Goal: Task Accomplishment & Management: Use online tool/utility

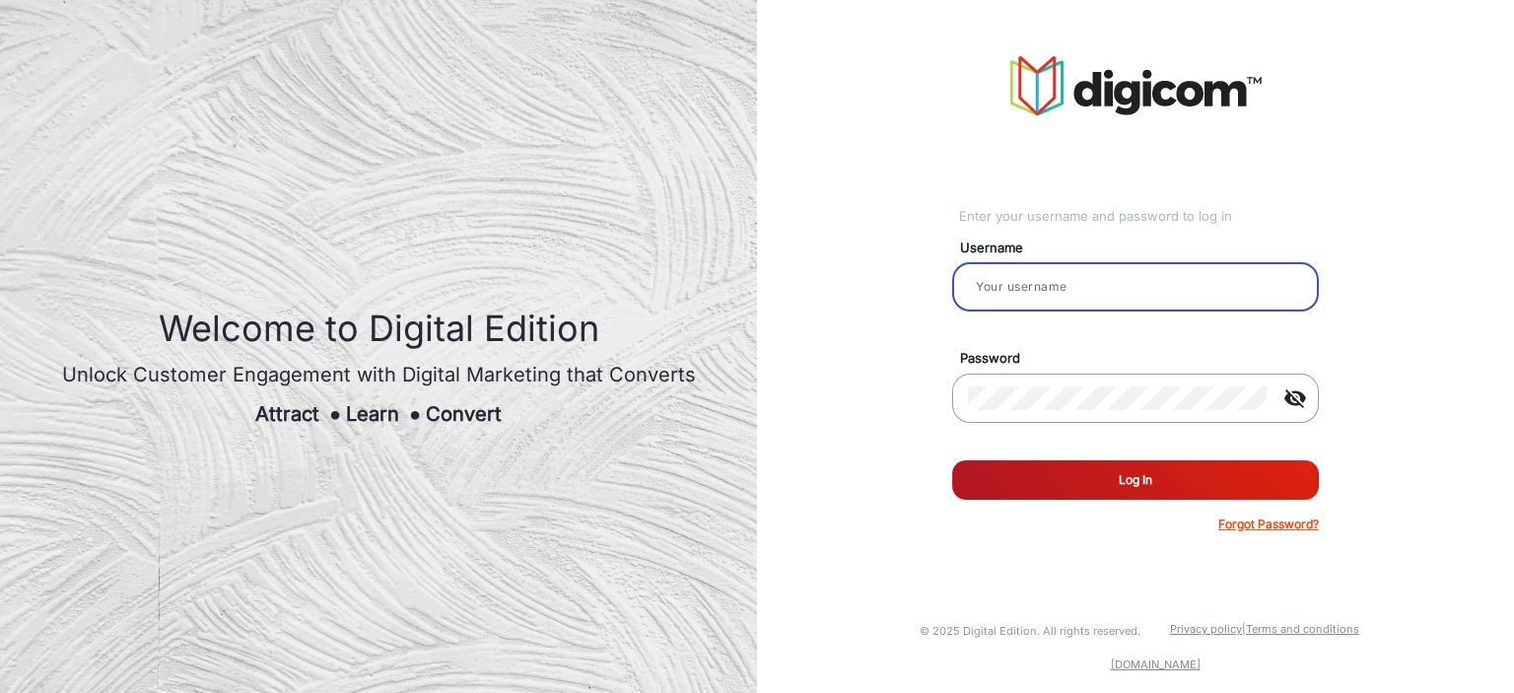
click at [1059, 287] on input "email" at bounding box center [1135, 287] width 335 height 24
type input "balaji"
click at [1215, 494] on button "Log In" at bounding box center [1135, 479] width 367 height 39
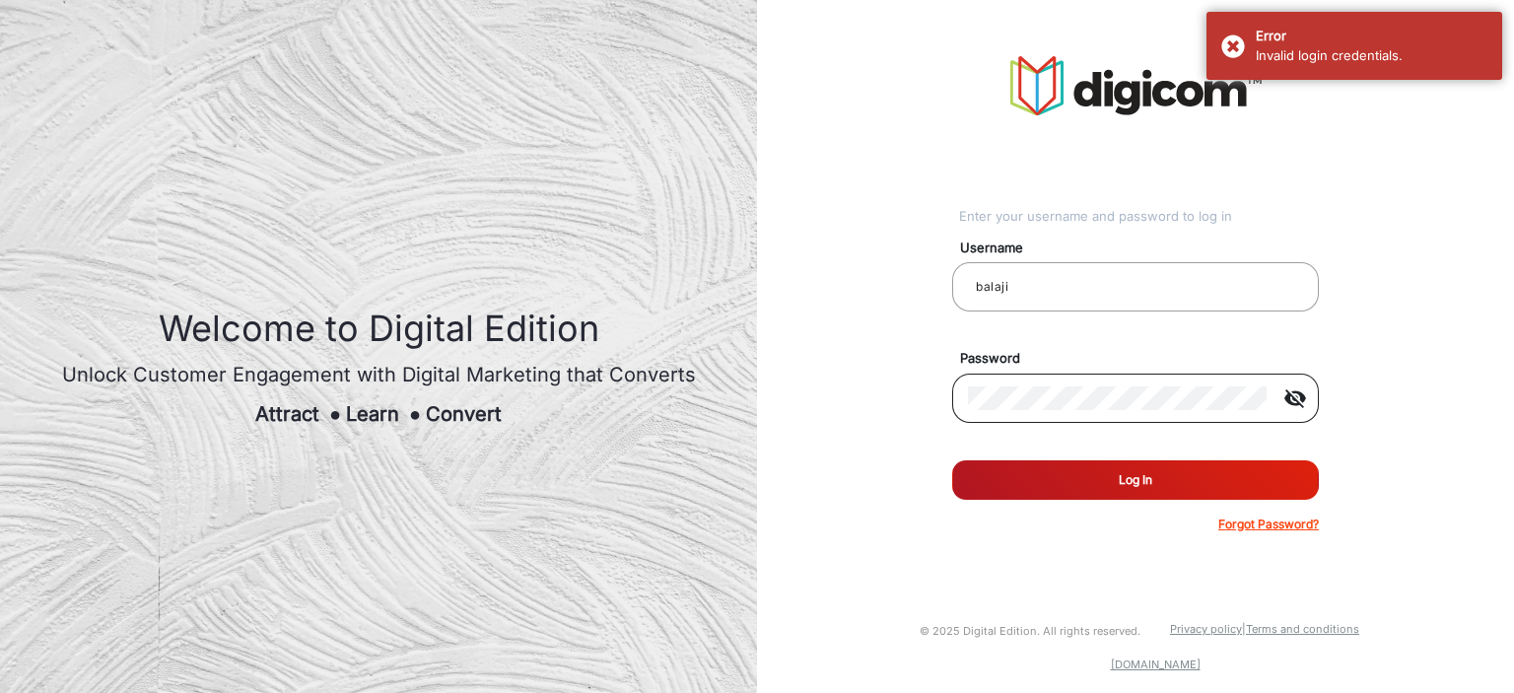
click at [1292, 390] on mat-icon "visibility_off" at bounding box center [1295, 398] width 47 height 24
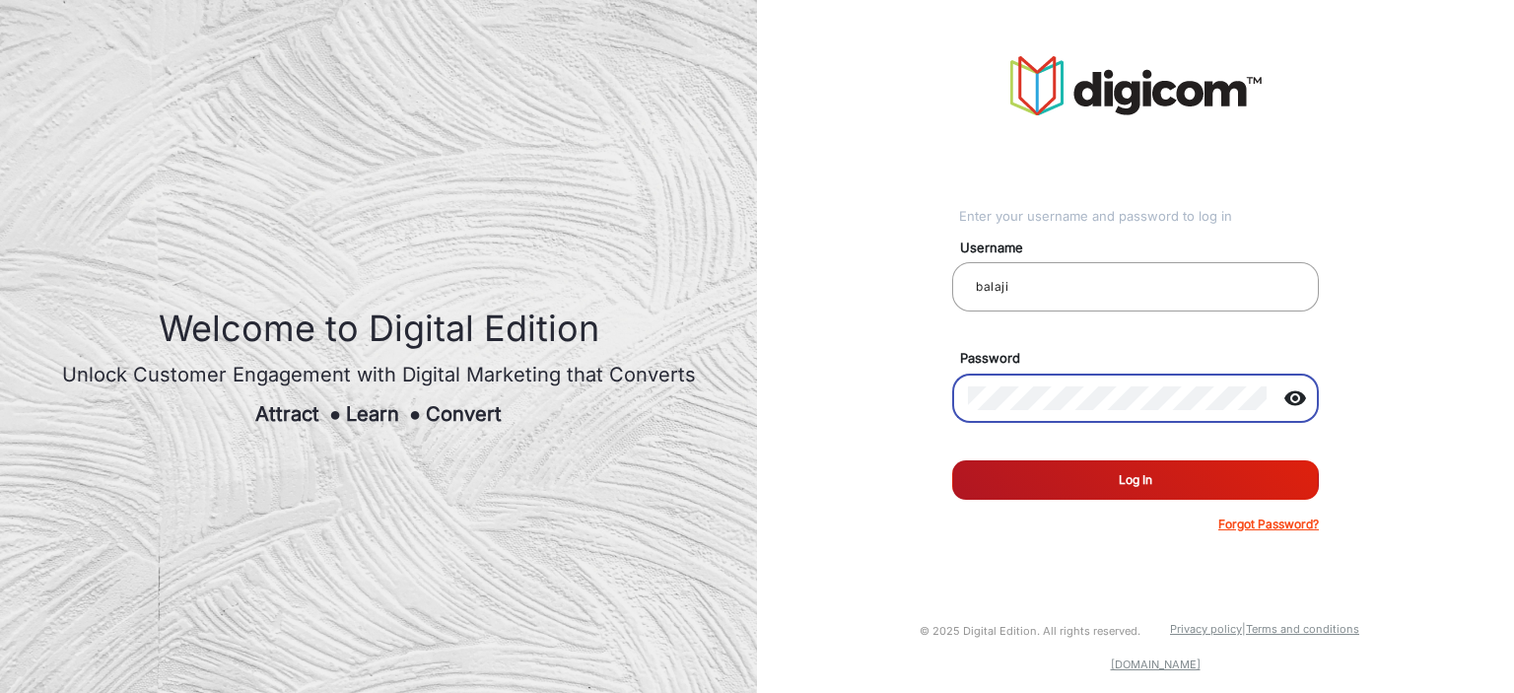
click at [952, 460] on button "Log In" at bounding box center [1135, 479] width 367 height 39
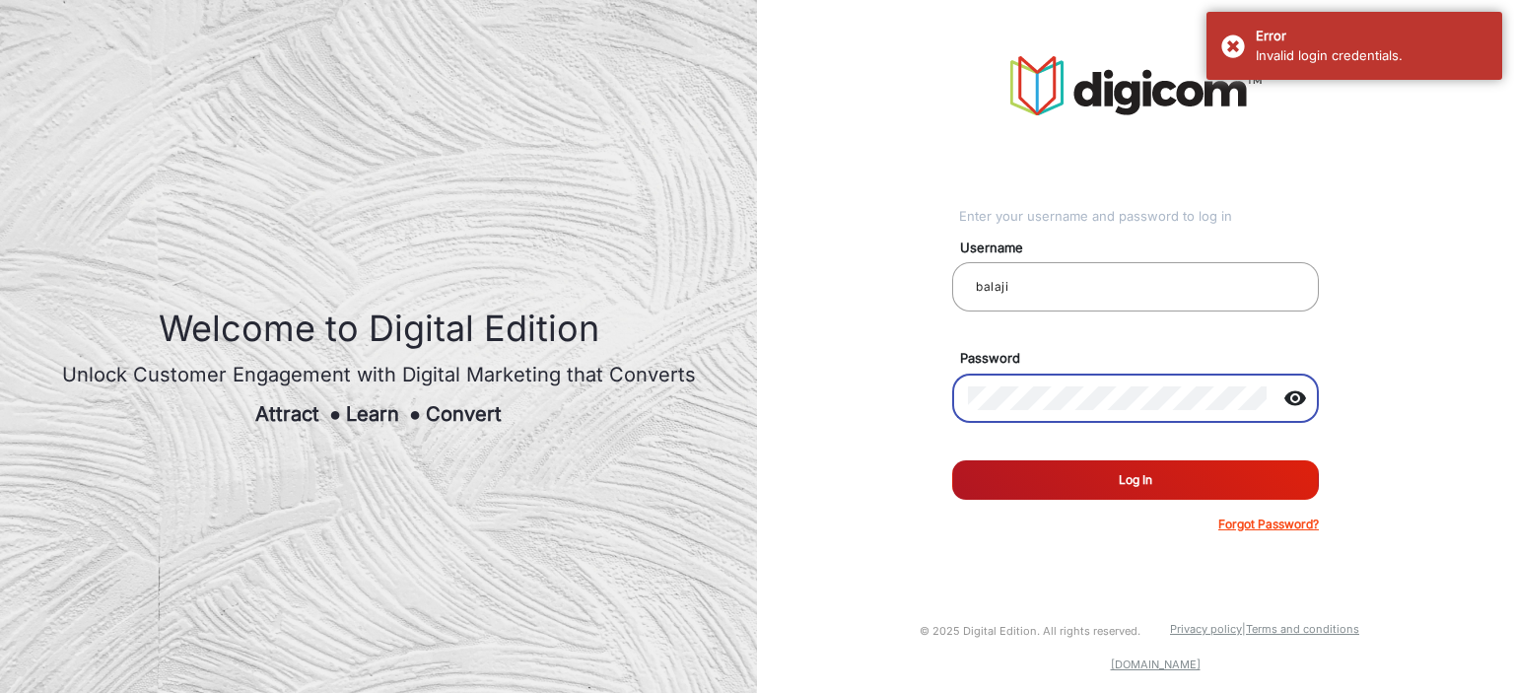
click at [952, 460] on button "Log In" at bounding box center [1135, 479] width 367 height 39
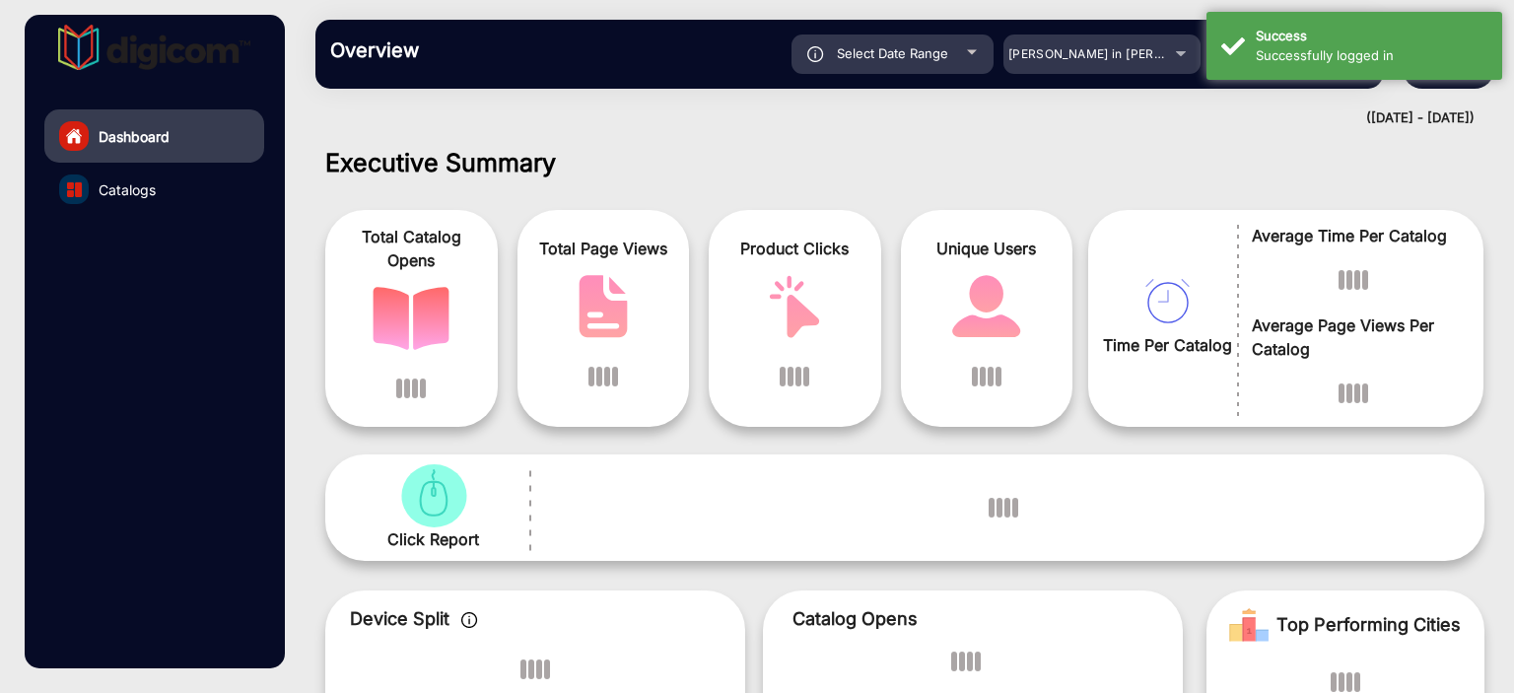
scroll to position [15, 0]
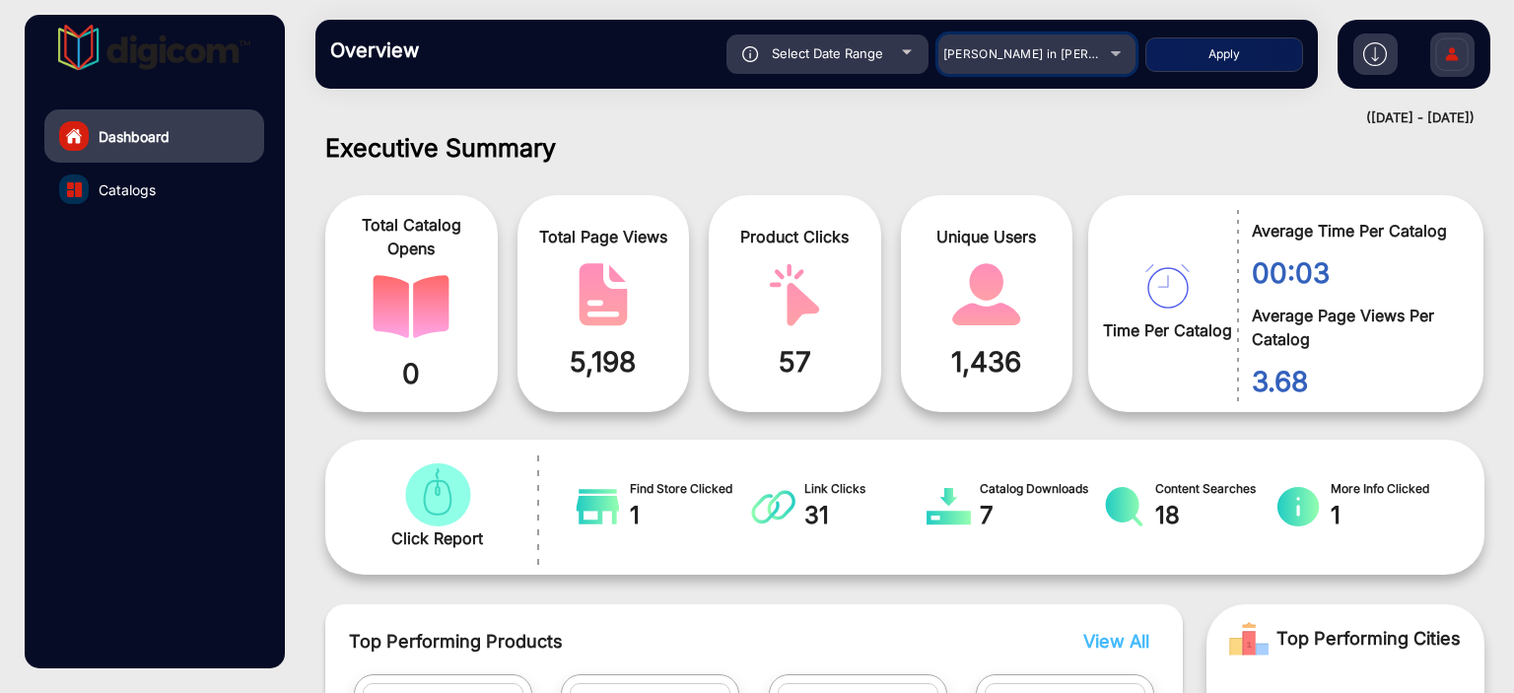
click at [1061, 58] on span "[PERSON_NAME] in [PERSON_NAME]" at bounding box center [1052, 53] width 218 height 15
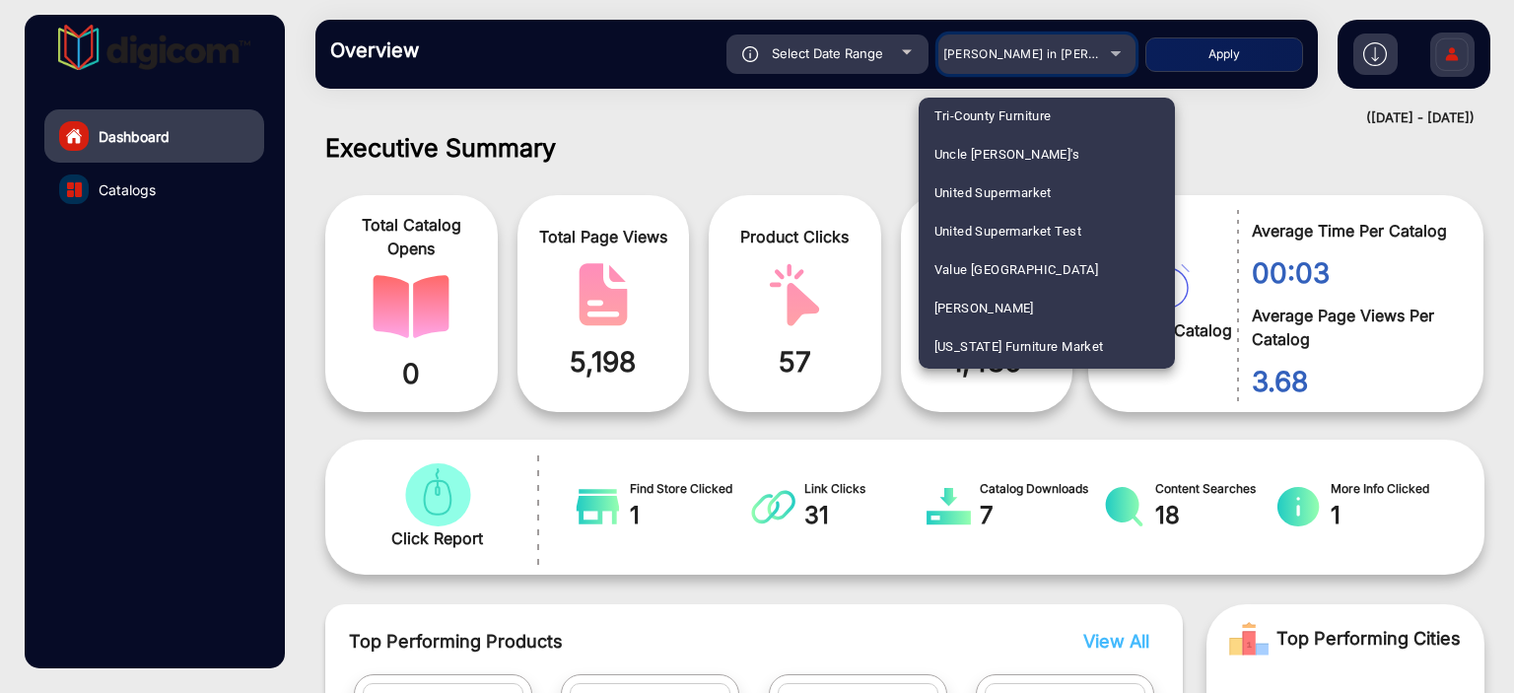
scroll to position [5083, 0]
click at [1061, 233] on mat-option "United Supermarket" at bounding box center [1047, 232] width 256 height 38
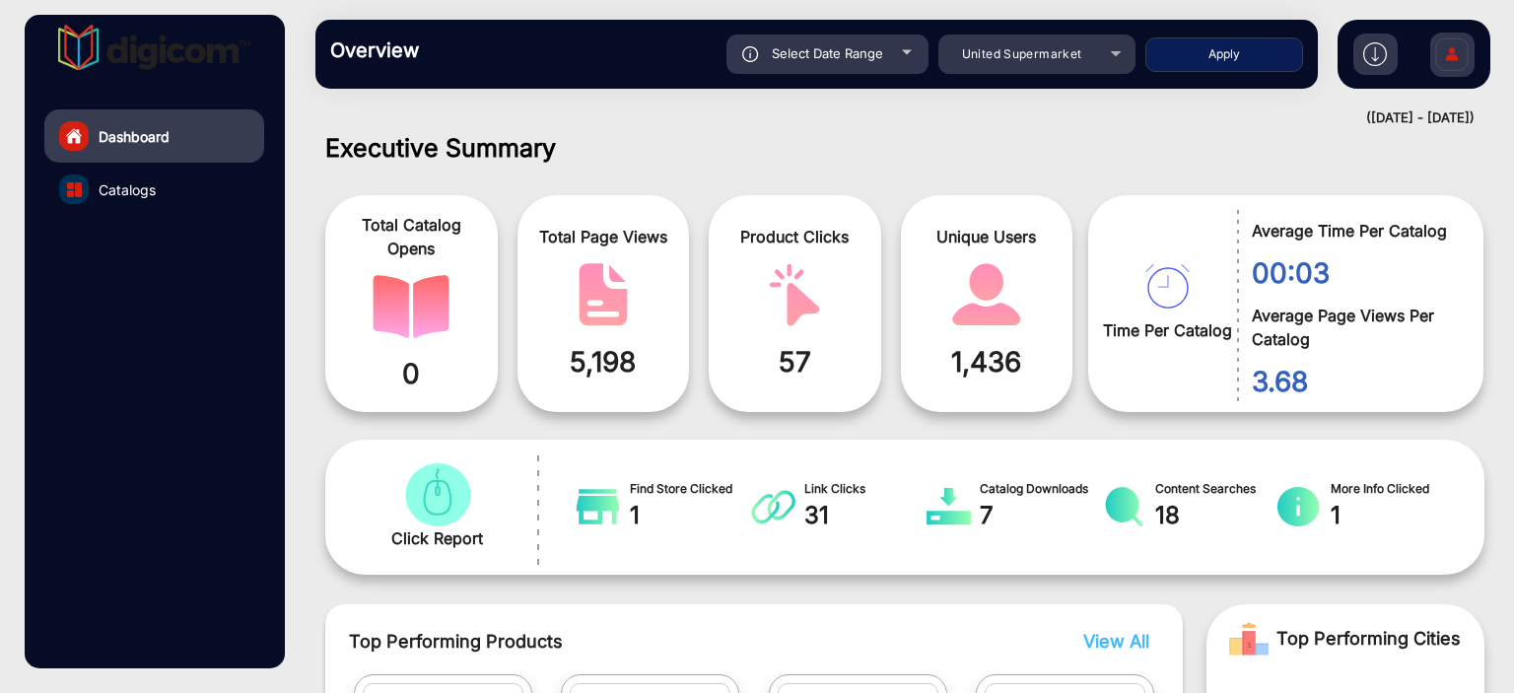
click at [1216, 40] on button "Apply" at bounding box center [1225, 54] width 158 height 35
type input "[DATE]"
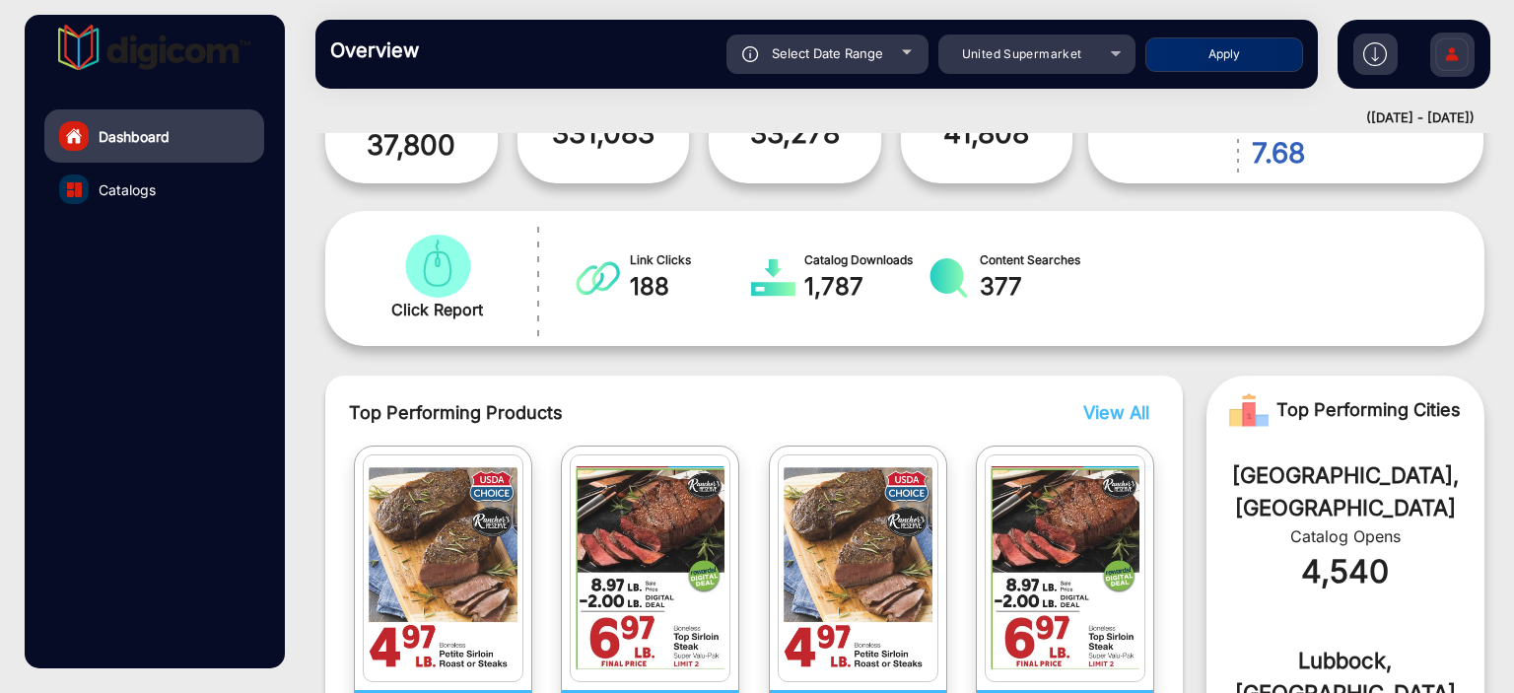
scroll to position [0, 0]
